Goal: Task Accomplishment & Management: Complete application form

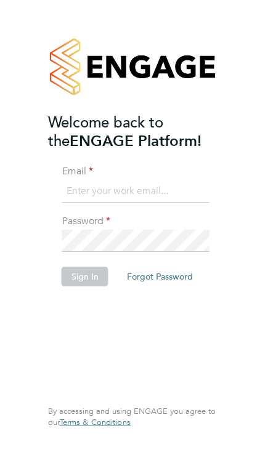
click at [125, 201] on input at bounding box center [135, 191] width 147 height 22
type input "Mahadomarali@hotmail.com"
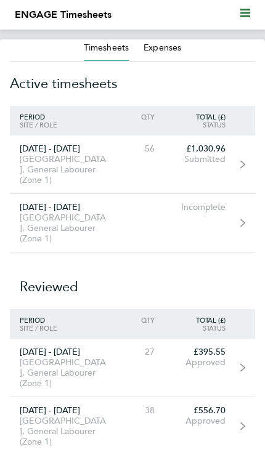
click at [228, 164] on div "Submitted" at bounding box center [199, 159] width 71 height 10
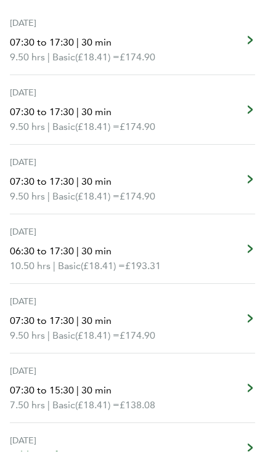
scroll to position [327, 0]
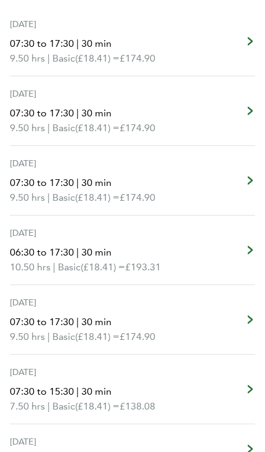
click at [226, 257] on link "[DATE] 06:30 to 17:30 | 30 min 10.50 hrs | Basic (£18.41) = £193.31 Edit" at bounding box center [132, 250] width 245 height 70
select select "30"
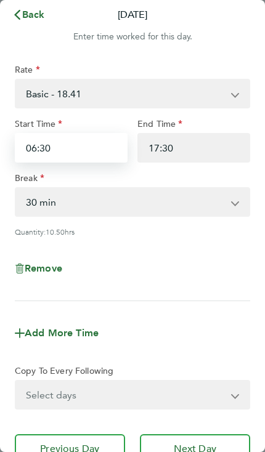
click at [105, 147] on input "06:30" at bounding box center [71, 148] width 113 height 30
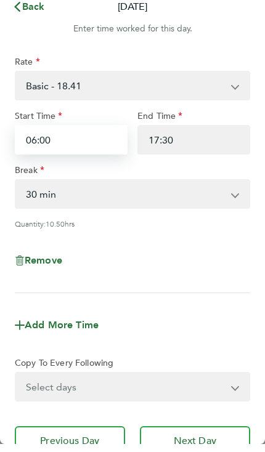
type input "06:00"
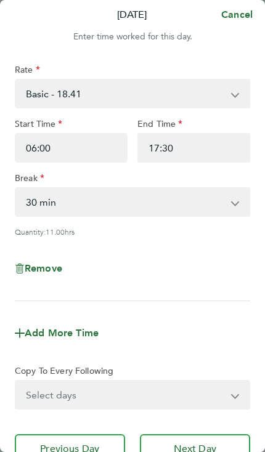
click at [187, 207] on select "0 min 15 min 30 min 45 min 60 min 75 min 90 min" at bounding box center [125, 201] width 218 height 27
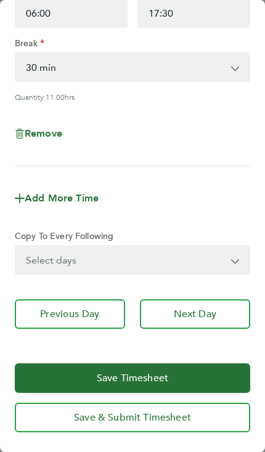
scroll to position [136, 0]
click at [203, 315] on span "Next Day" at bounding box center [195, 314] width 42 height 12
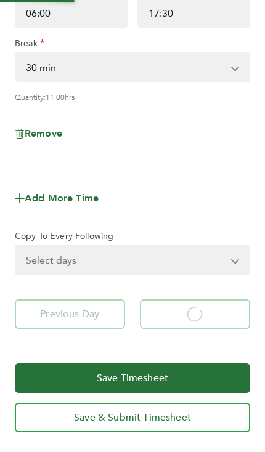
select select "30"
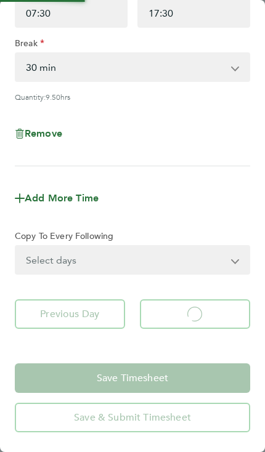
select select "30"
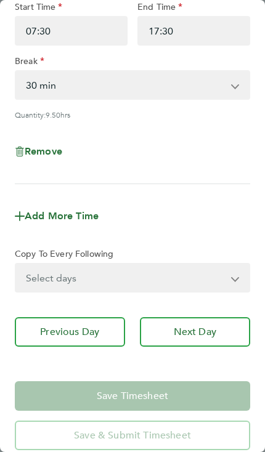
scroll to position [120, 0]
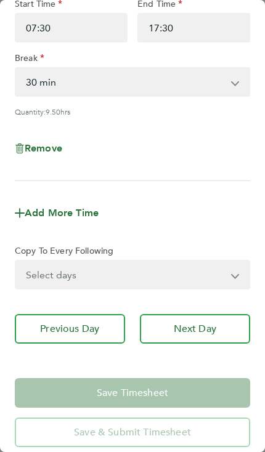
click at [196, 331] on span "Next Day" at bounding box center [195, 329] width 42 height 12
select select "30"
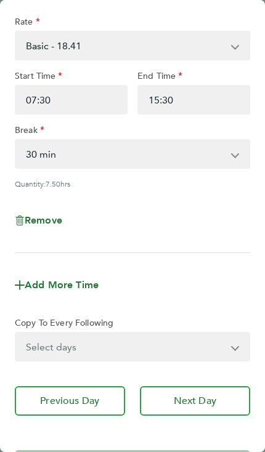
scroll to position [49, 0]
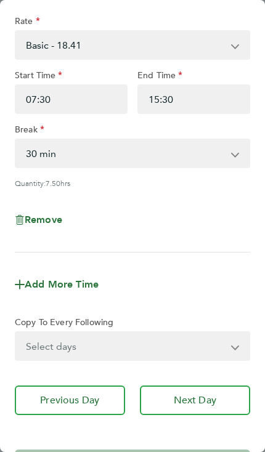
click at [204, 399] on span "Next Day" at bounding box center [195, 400] width 42 height 12
select select "30"
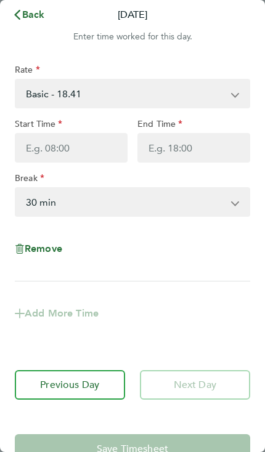
click at [30, 12] on span "Back" at bounding box center [33, 15] width 23 height 12
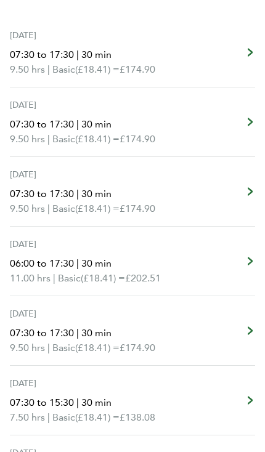
scroll to position [316, 0]
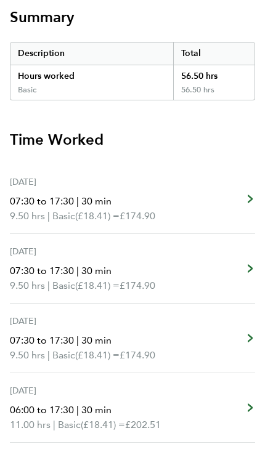
scroll to position [0, 0]
